Goal: Information Seeking & Learning: Get advice/opinions

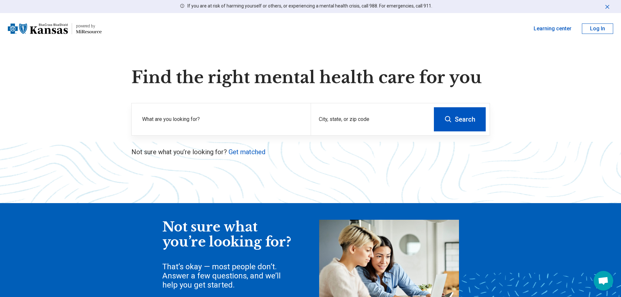
click at [595, 28] on button "Log In" at bounding box center [597, 28] width 31 height 10
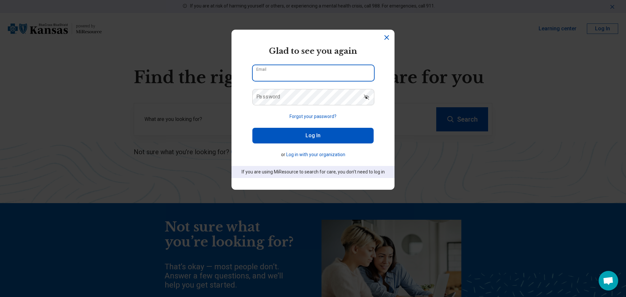
click at [284, 75] on input "Email" at bounding box center [313, 73] width 121 height 16
click at [249, 44] on section "powered by Miresource logo Glad to see you again Email Password Forgot your pas…" at bounding box center [313, 110] width 163 height 160
click at [384, 36] on icon "Dismiss" at bounding box center [387, 38] width 8 height 8
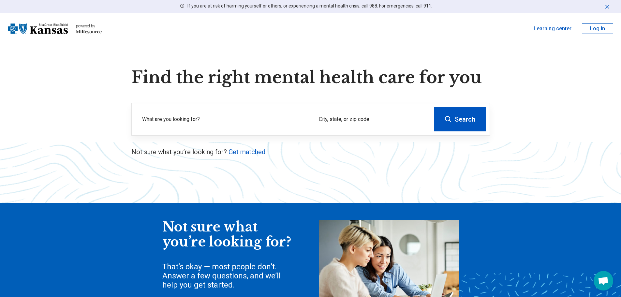
scroll to position [196, 0]
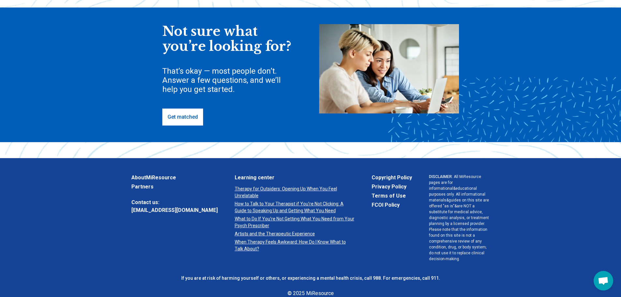
click at [195, 116] on link "Get matched" at bounding box center [182, 117] width 41 height 17
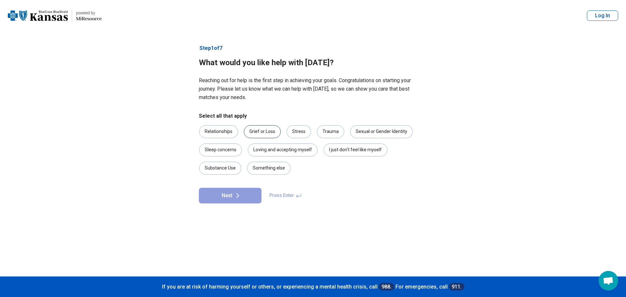
click at [267, 132] on div "Grief or Loss" at bounding box center [262, 131] width 37 height 13
click at [277, 131] on div "Grief or Loss" at bounding box center [262, 131] width 37 height 13
click at [328, 132] on div "Trauma" at bounding box center [330, 131] width 27 height 13
click at [301, 131] on div "Stress" at bounding box center [299, 131] width 24 height 13
click at [216, 131] on div "Relationships" at bounding box center [218, 131] width 39 height 13
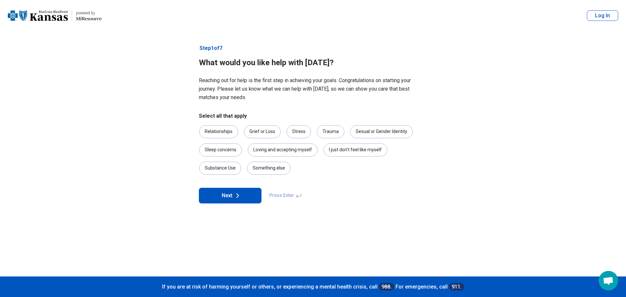
click at [254, 201] on button "Next" at bounding box center [230, 196] width 63 height 16
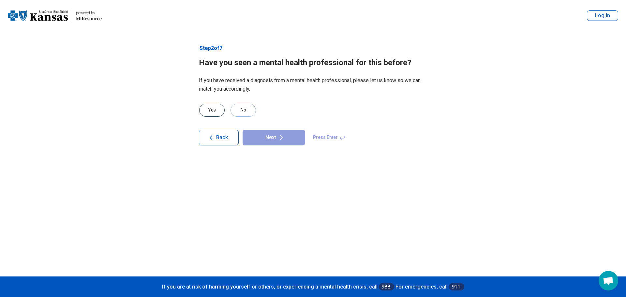
click at [213, 109] on div "Yes" at bounding box center [211, 110] width 25 height 13
click at [277, 142] on button "Next" at bounding box center [274, 138] width 63 height 16
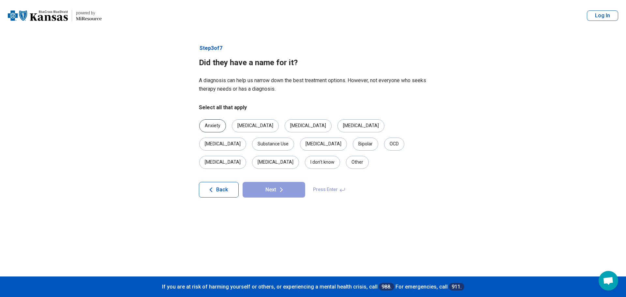
click at [217, 125] on div "Anxiety" at bounding box center [212, 125] width 27 height 13
click at [245, 127] on div "[MEDICAL_DATA]" at bounding box center [255, 125] width 47 height 13
click at [285, 127] on div "[MEDICAL_DATA]" at bounding box center [308, 125] width 47 height 13
click at [246, 138] on div "[MEDICAL_DATA]" at bounding box center [222, 144] width 47 height 13
click at [275, 182] on button "Next" at bounding box center [274, 190] width 63 height 16
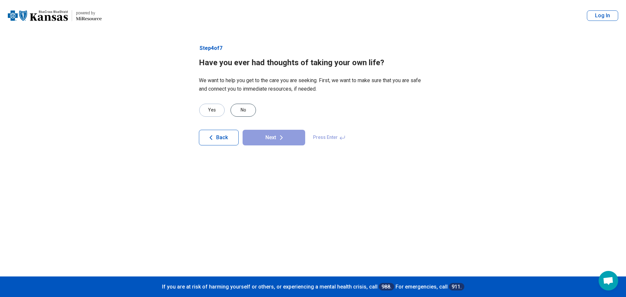
click at [250, 114] on div "No" at bounding box center [243, 110] width 25 height 13
click at [216, 107] on div "Yes" at bounding box center [211, 110] width 25 height 13
click at [281, 137] on icon at bounding box center [281, 138] width 2 height 4
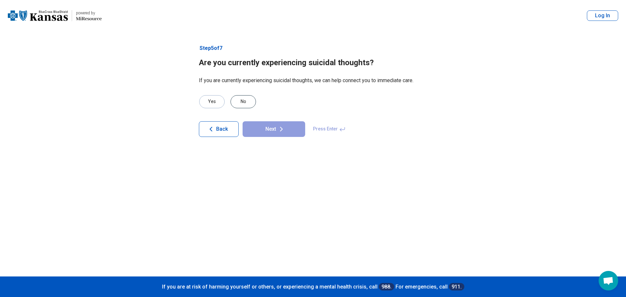
click at [245, 105] on div "No" at bounding box center [243, 101] width 25 height 13
click at [280, 128] on icon at bounding box center [281, 129] width 8 height 8
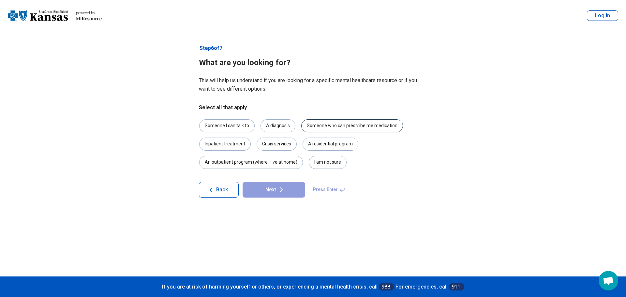
click at [377, 128] on div "Someone who can prescribe me medication" at bounding box center [352, 125] width 102 height 13
click at [283, 142] on div "Crisis services" at bounding box center [277, 144] width 40 height 13
click at [288, 166] on div "An outpatient program (where I live at home)" at bounding box center [251, 162] width 104 height 13
click at [282, 193] on icon at bounding box center [281, 190] width 8 height 8
